Goal: Task Accomplishment & Management: Use online tool/utility

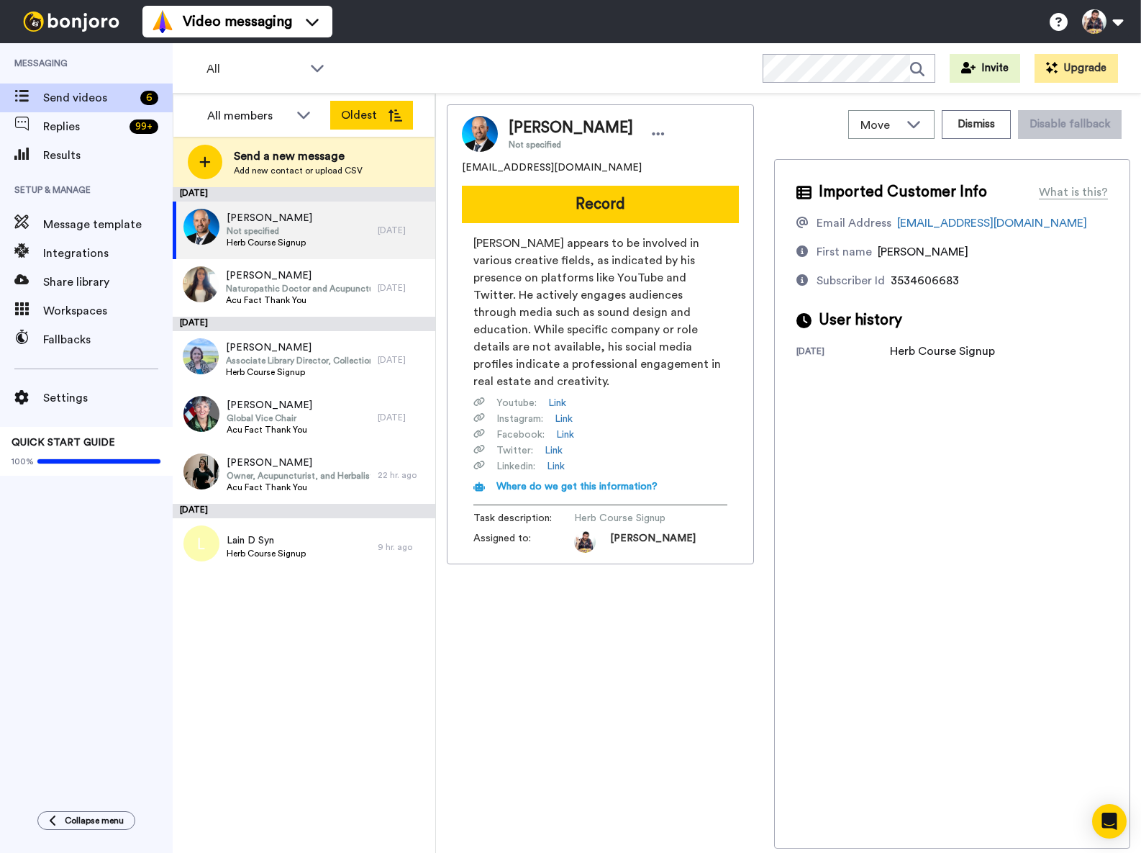
click at [350, 115] on button "Oldest" at bounding box center [371, 115] width 83 height 29
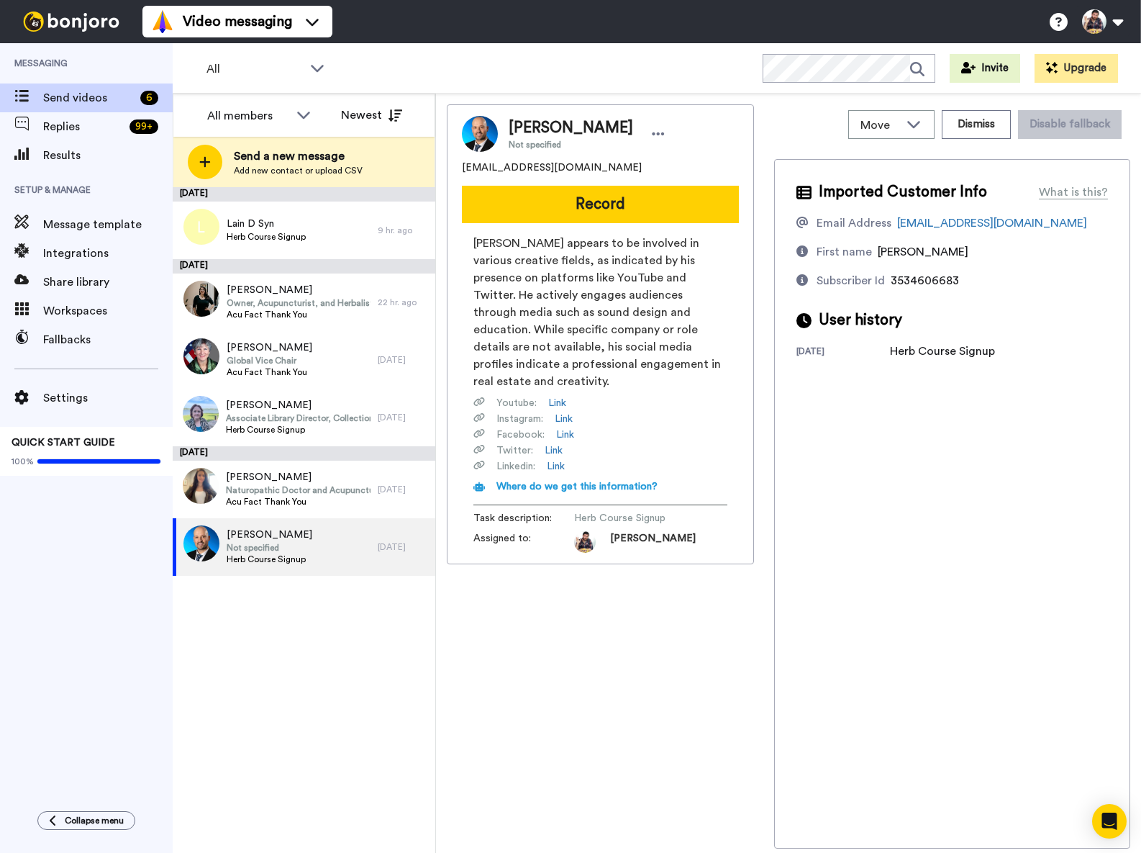
click at [350, 115] on button "Newest" at bounding box center [371, 115] width 83 height 29
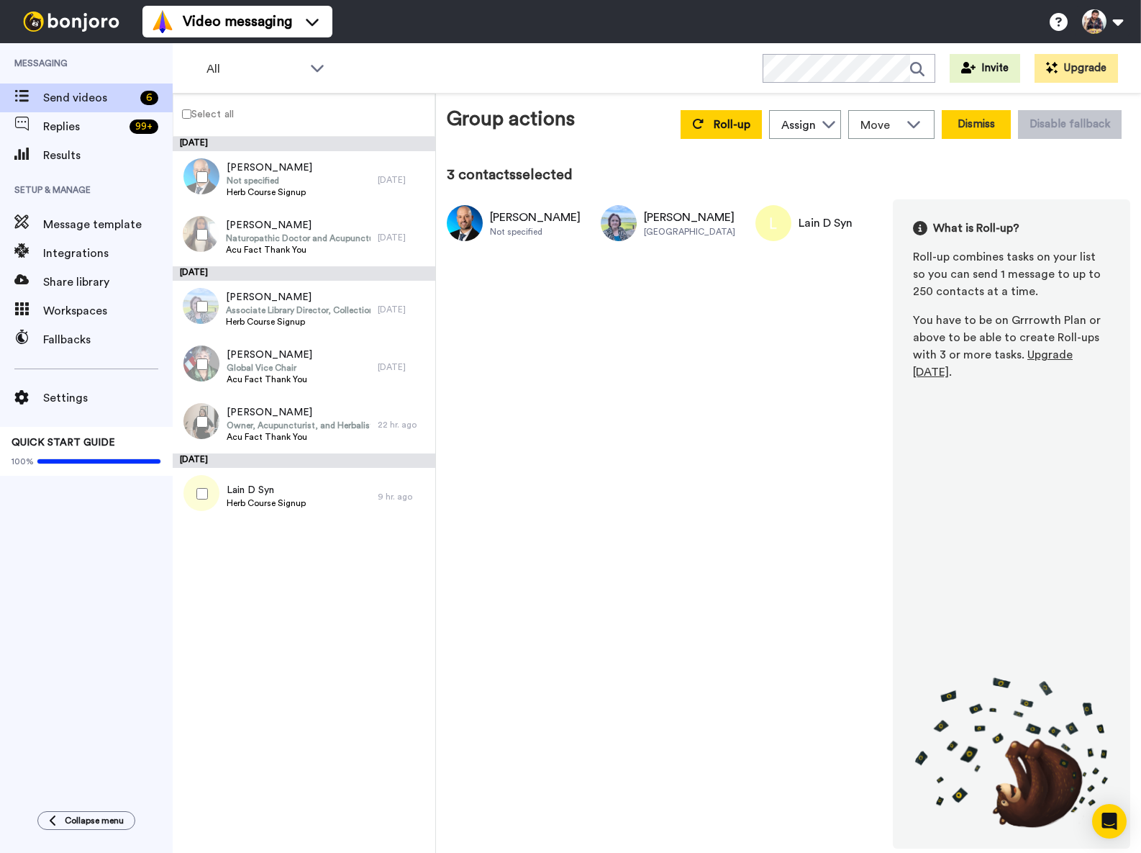
click at [961, 122] on button "Dismiss" at bounding box center [976, 124] width 69 height 29
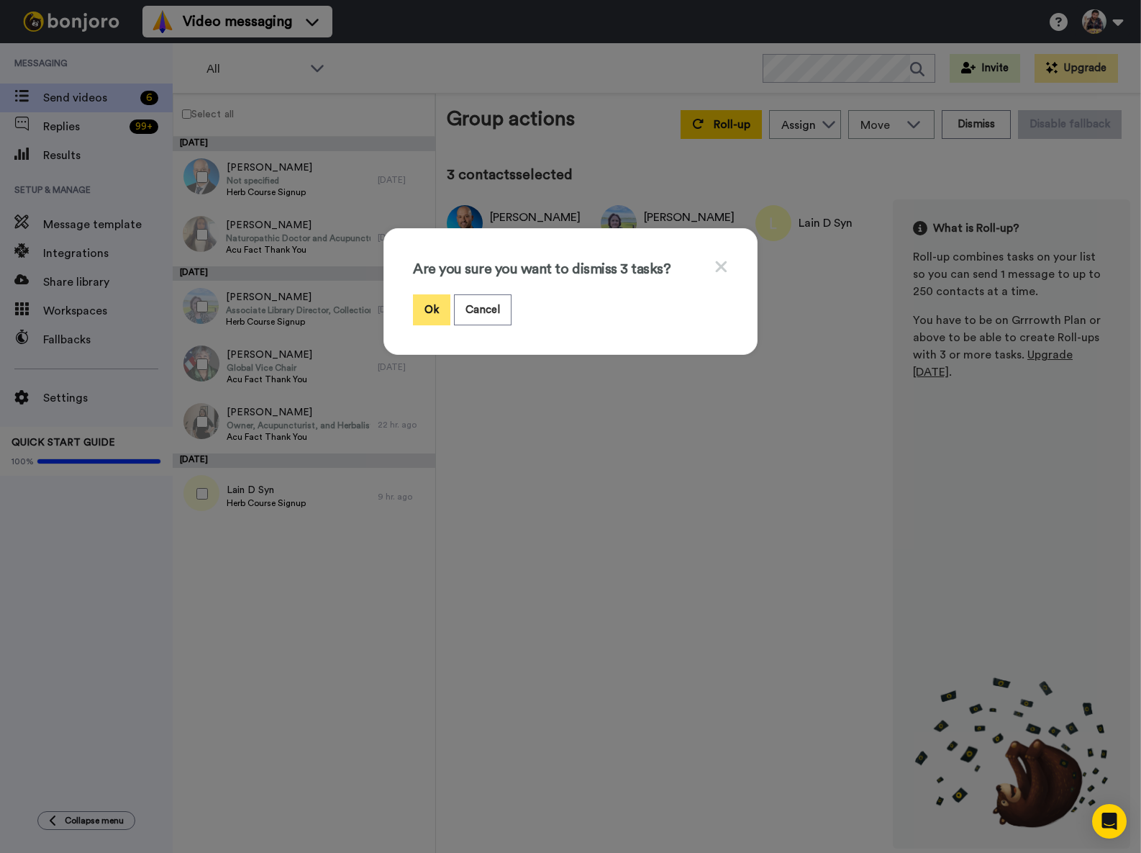
click at [420, 312] on button "Ok" at bounding box center [431, 309] width 37 height 31
